Goal: Check status: Check status

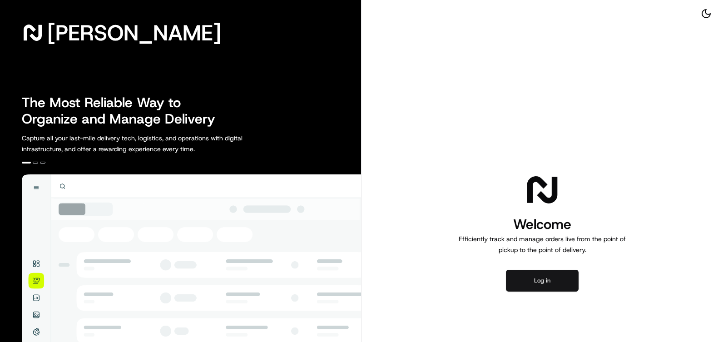
click at [537, 275] on button "Log in" at bounding box center [542, 281] width 73 height 22
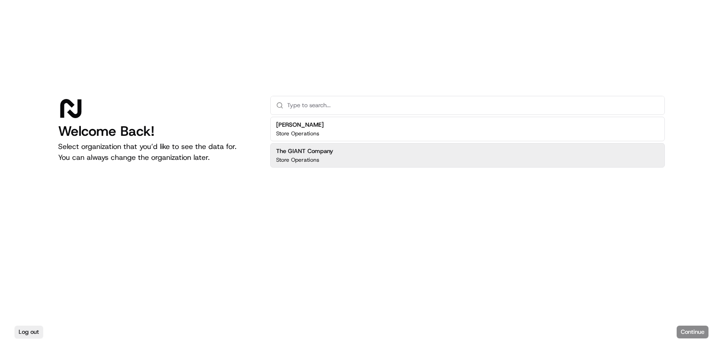
click at [327, 154] on h2 "The GIANT Company" at bounding box center [304, 151] width 57 height 8
click at [694, 328] on button "Continue" at bounding box center [692, 331] width 32 height 13
